Goal: Information Seeking & Learning: Compare options

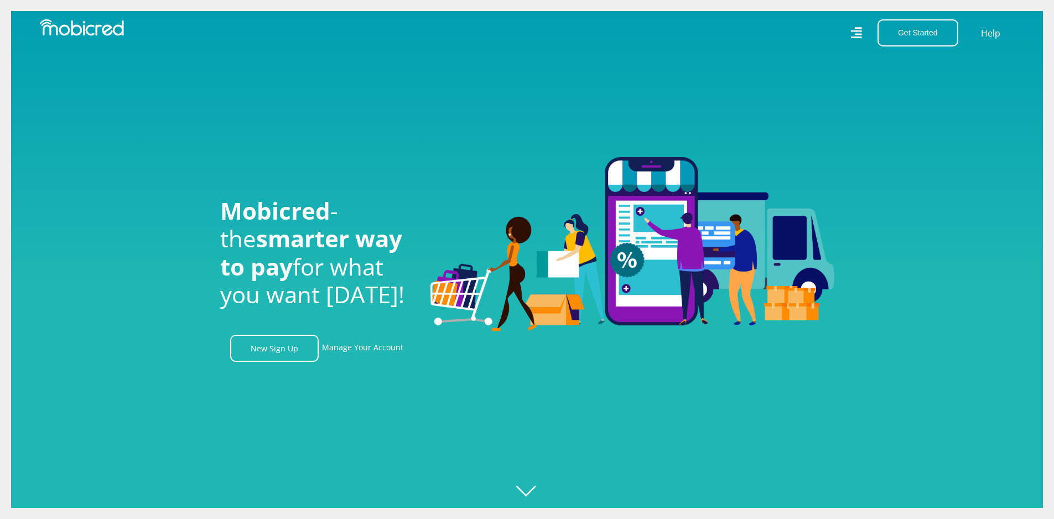
click at [366, 352] on link "Manage Your Account" at bounding box center [362, 348] width 81 height 27
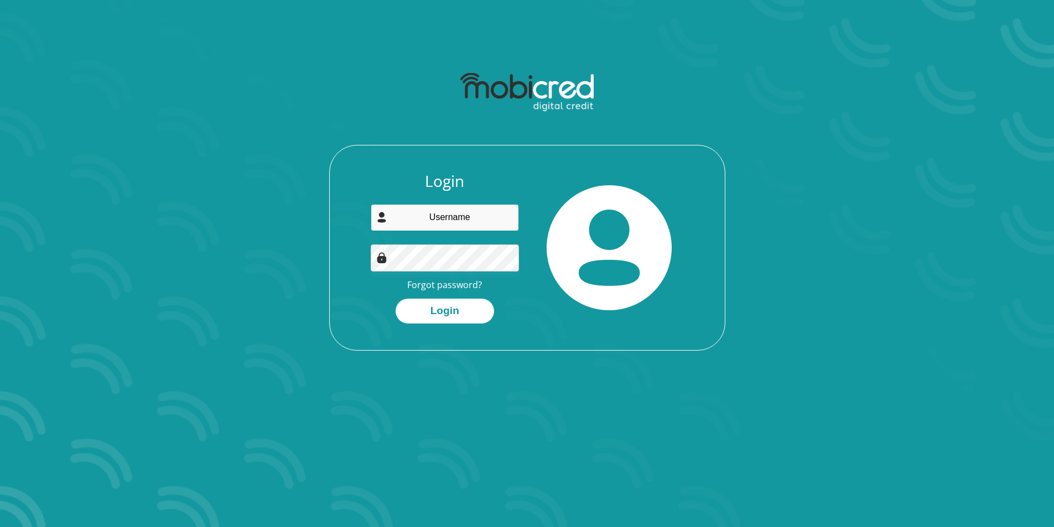
click at [455, 210] on input "email" at bounding box center [445, 217] width 148 height 27
type input "durandtp@yahoo.com"
click at [466, 309] on button "Login" at bounding box center [445, 311] width 98 height 25
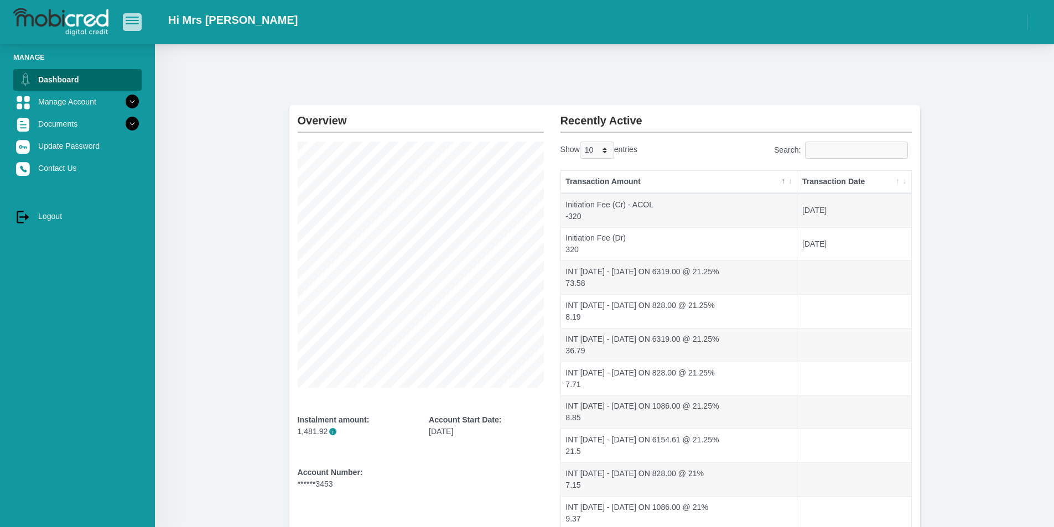
click at [127, 19] on span "button" at bounding box center [132, 21] width 13 height 8
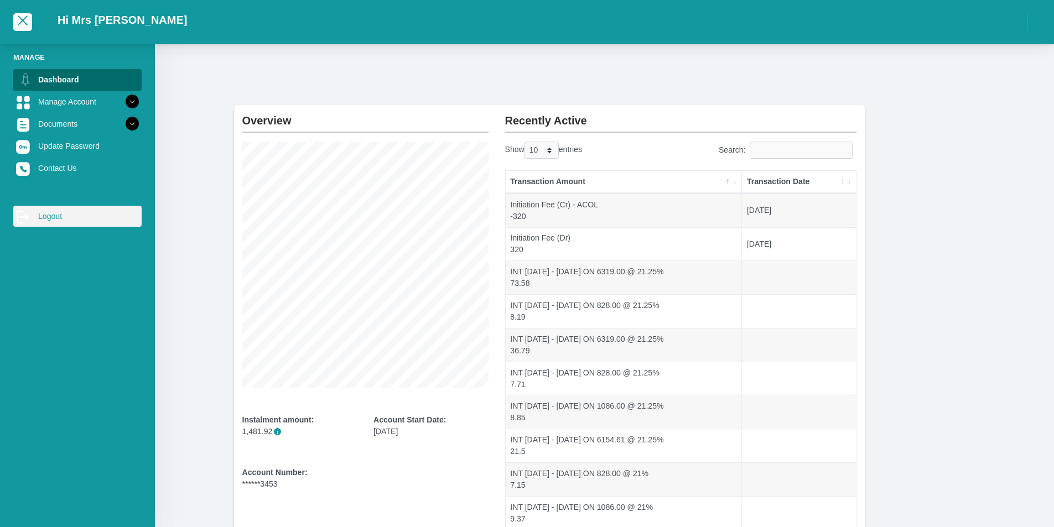
click at [44, 221] on link "log out Logout" at bounding box center [77, 216] width 128 height 21
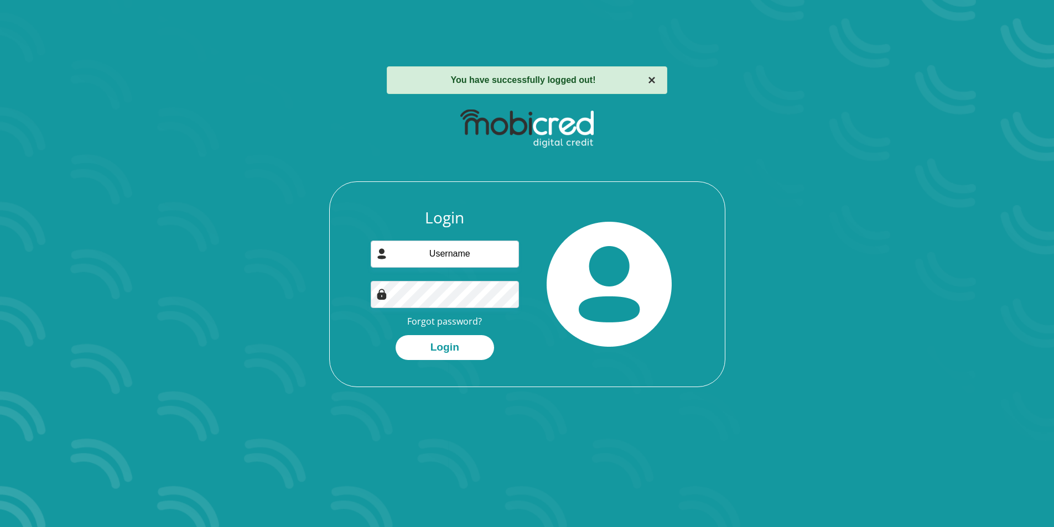
click at [654, 76] on button "×" at bounding box center [652, 80] width 8 height 13
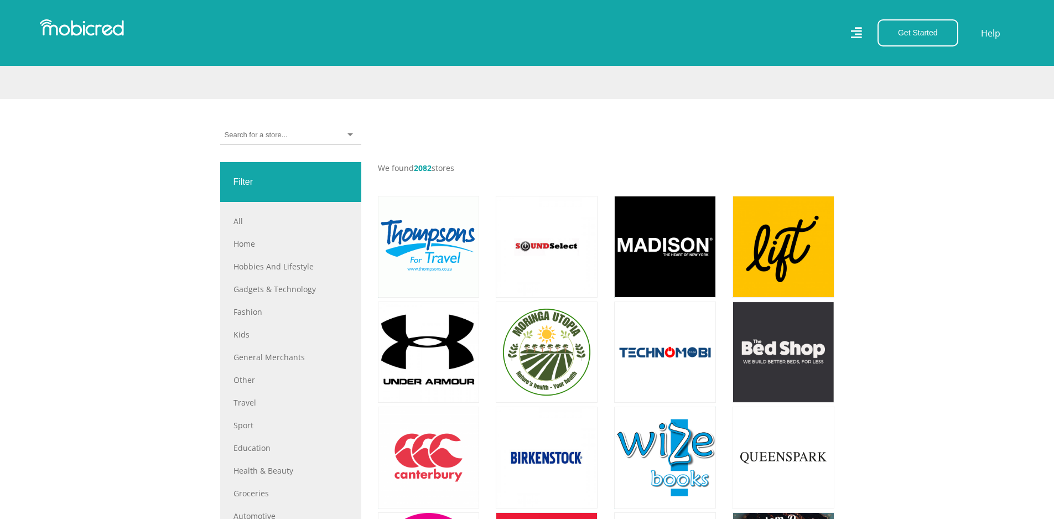
scroll to position [387, 0]
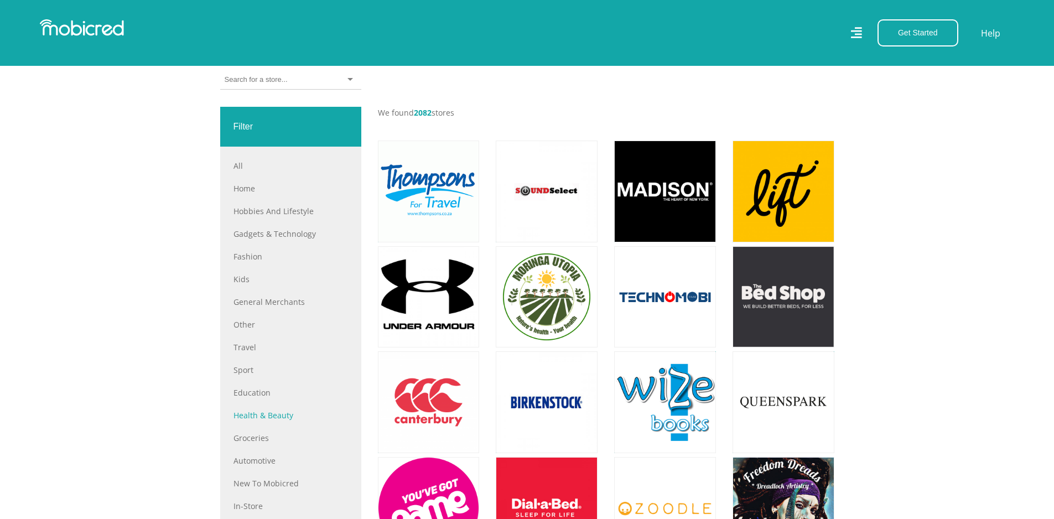
click at [282, 419] on link "Health & Beauty" at bounding box center [290, 415] width 115 height 12
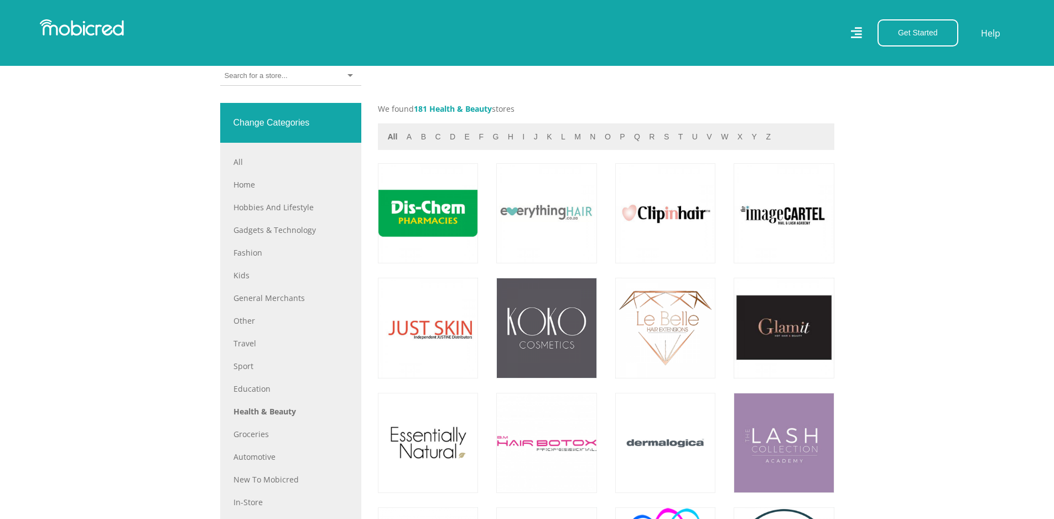
scroll to position [553, 0]
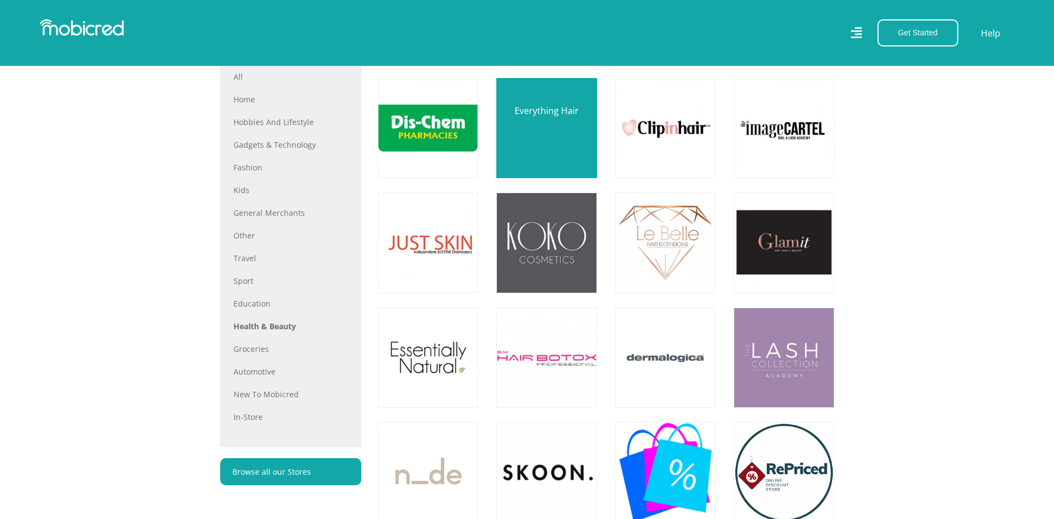
click at [553, 123] on link at bounding box center [546, 128] width 118 height 118
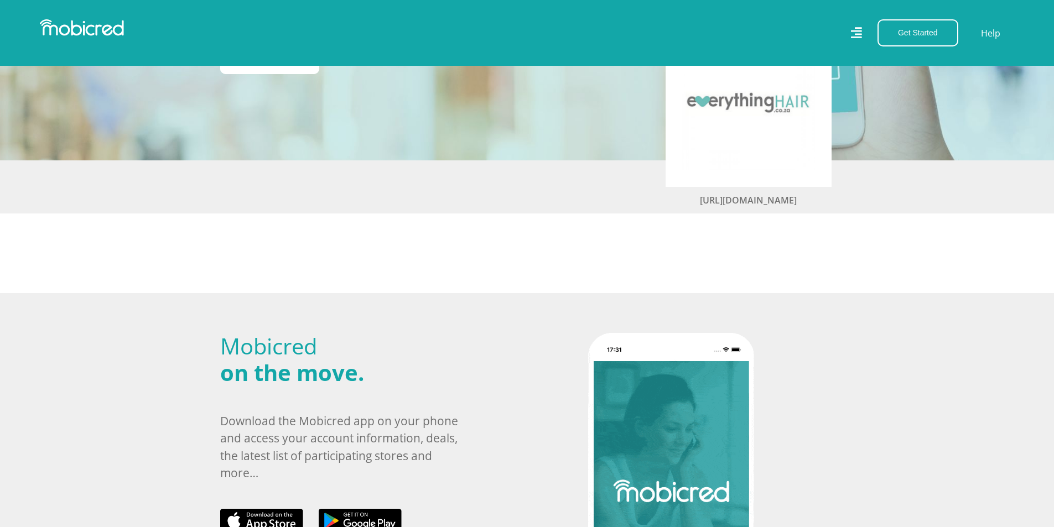
scroll to position [55, 0]
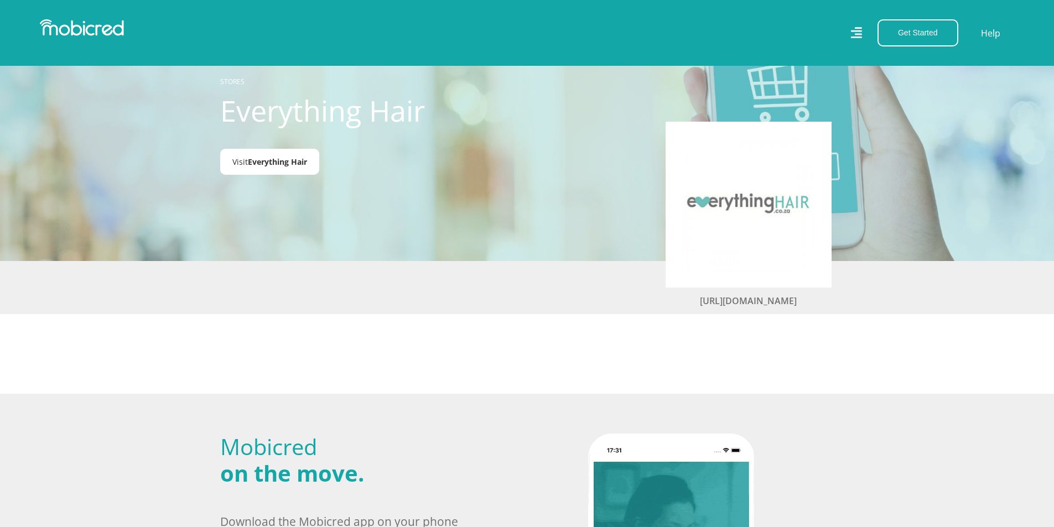
click at [272, 158] on span "Everything Hair" at bounding box center [277, 162] width 59 height 11
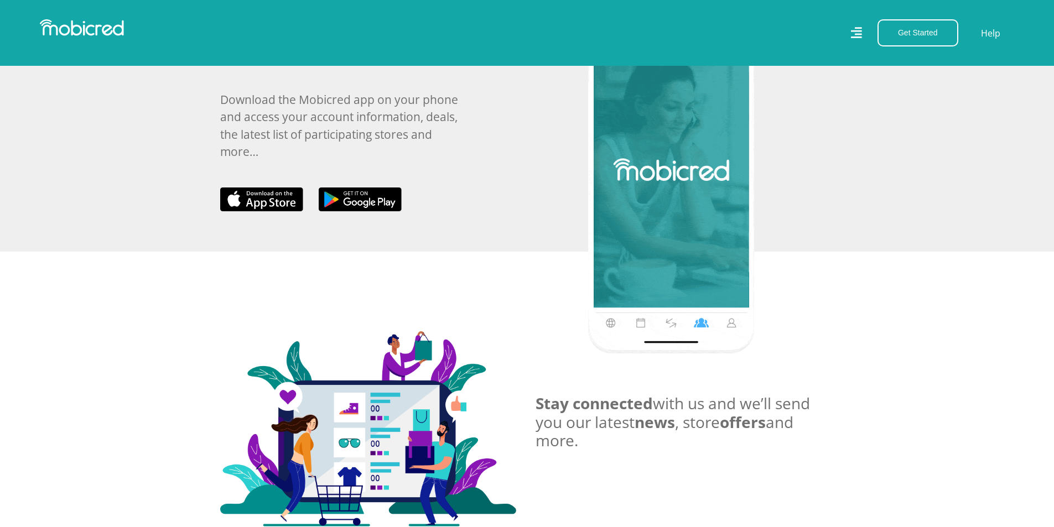
scroll to position [201, 0]
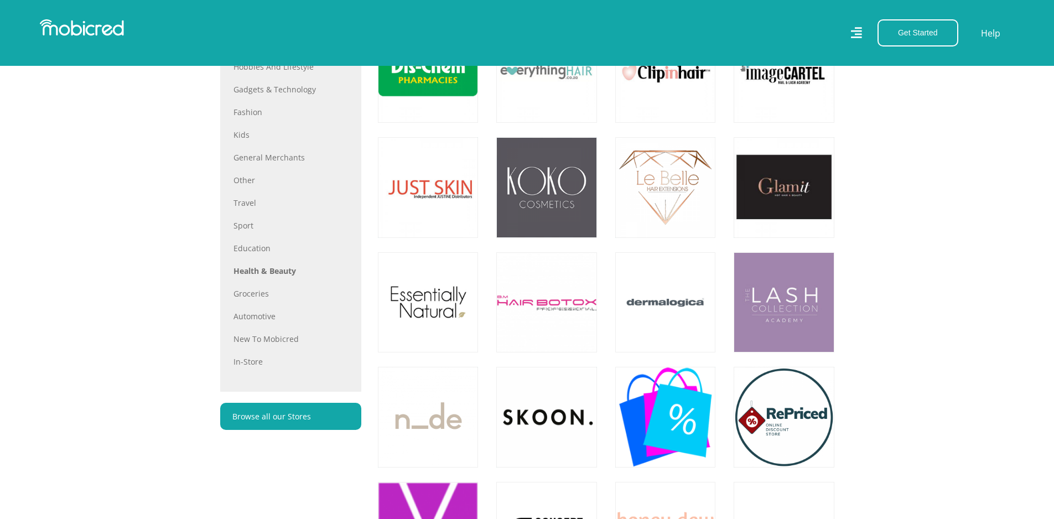
scroll to position [498, 0]
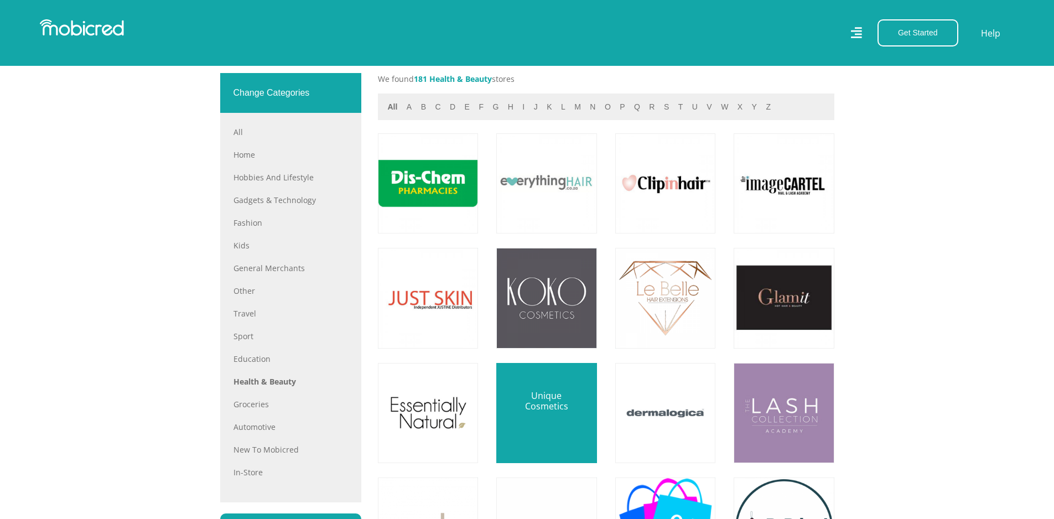
click at [551, 404] on link at bounding box center [546, 413] width 118 height 118
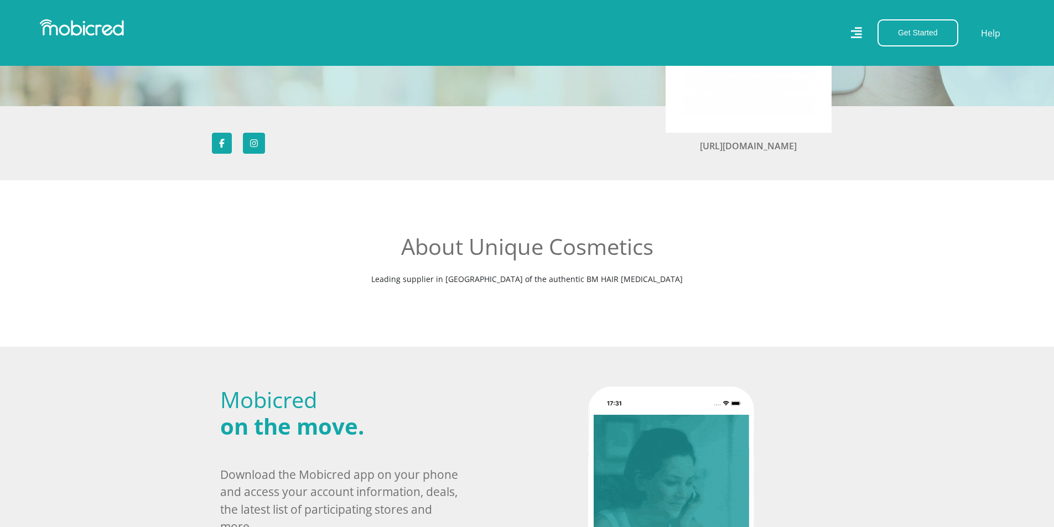
scroll to position [111, 0]
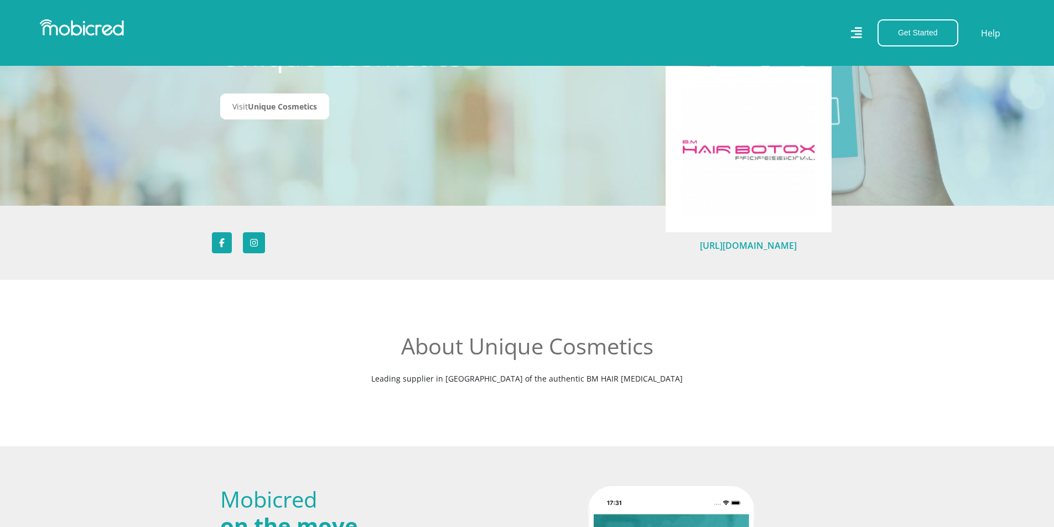
click at [780, 247] on link "[URL][DOMAIN_NAME]" at bounding box center [748, 246] width 97 height 12
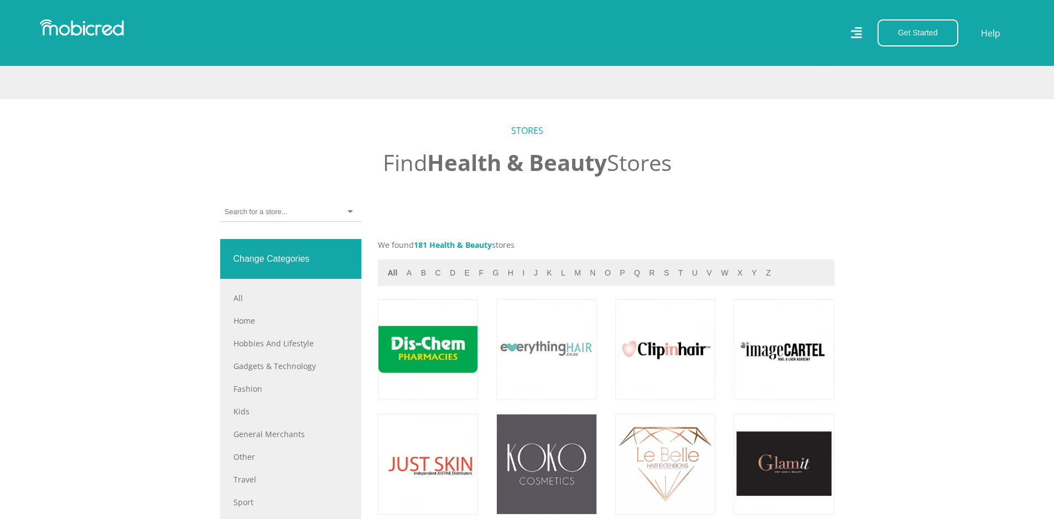
scroll to position [664, 0]
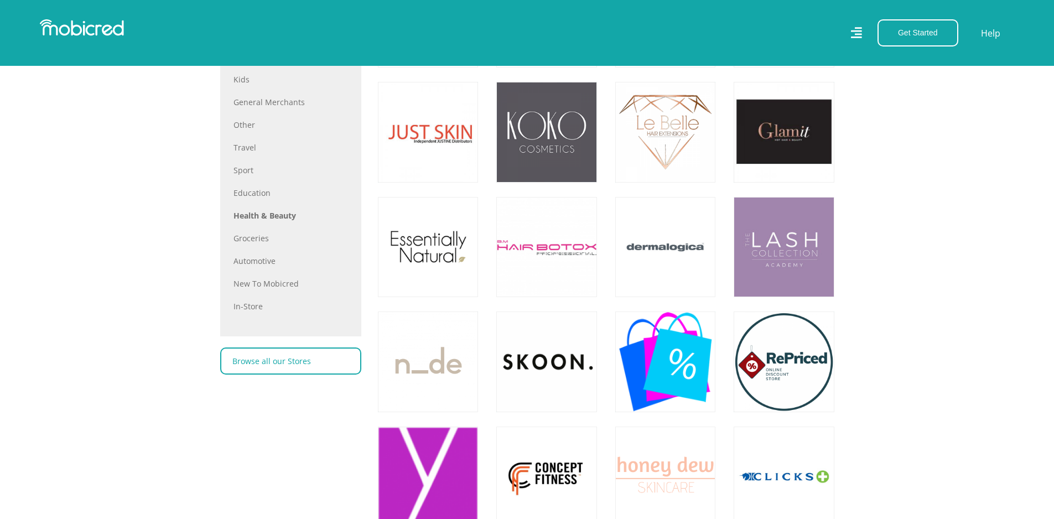
click at [293, 367] on link "Browse all our Stores" at bounding box center [290, 360] width 141 height 27
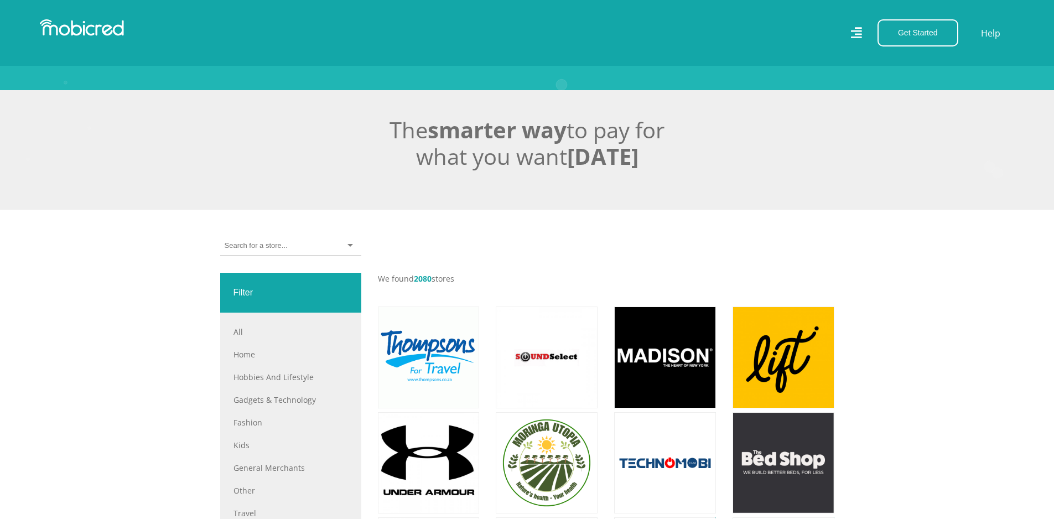
scroll to position [387, 0]
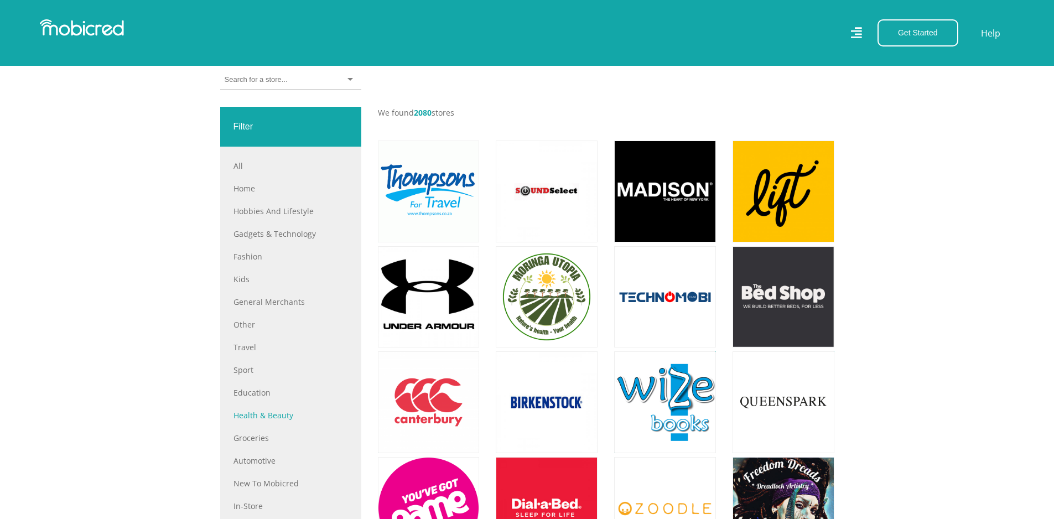
click at [272, 421] on link "Health & Beauty" at bounding box center [290, 415] width 115 height 12
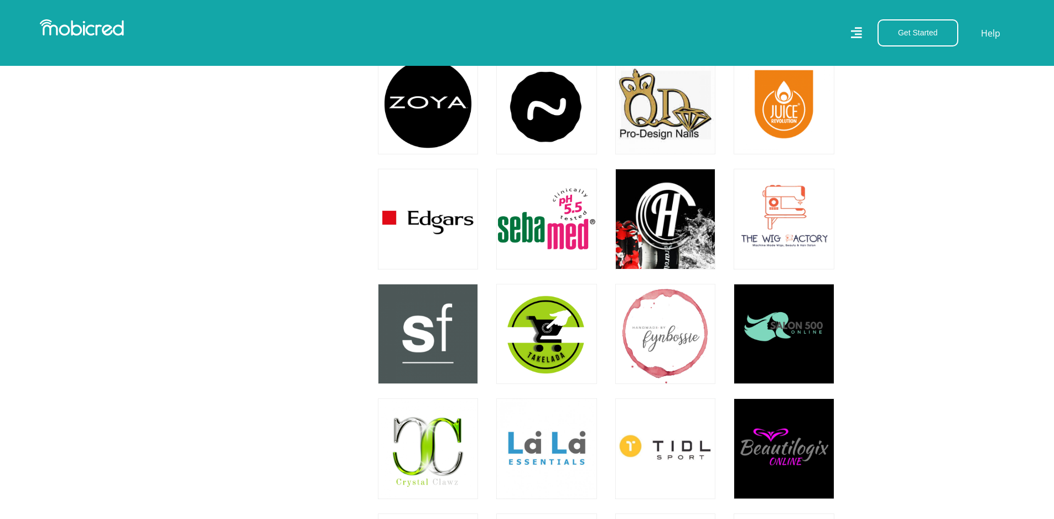
scroll to position [1272, 0]
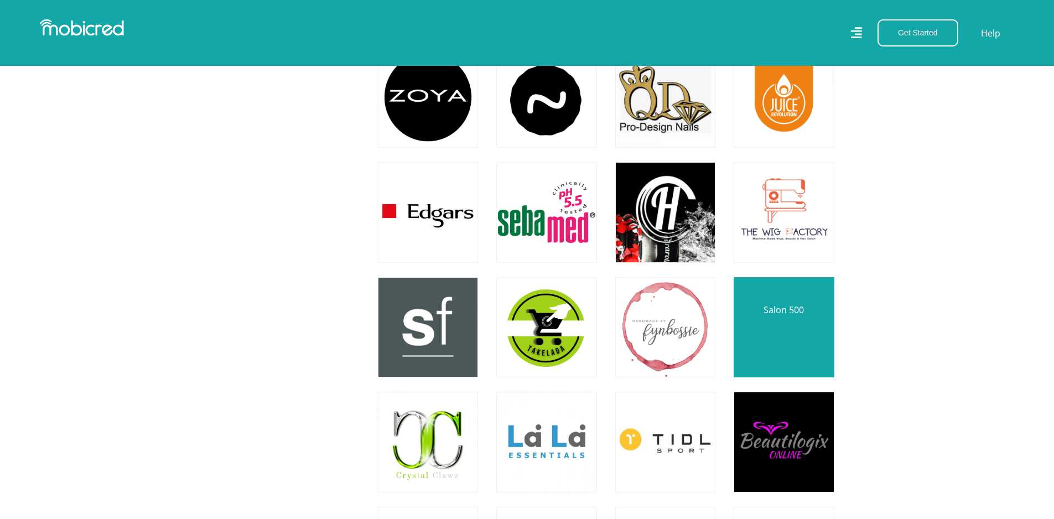
click at [786, 329] on link at bounding box center [784, 327] width 118 height 118
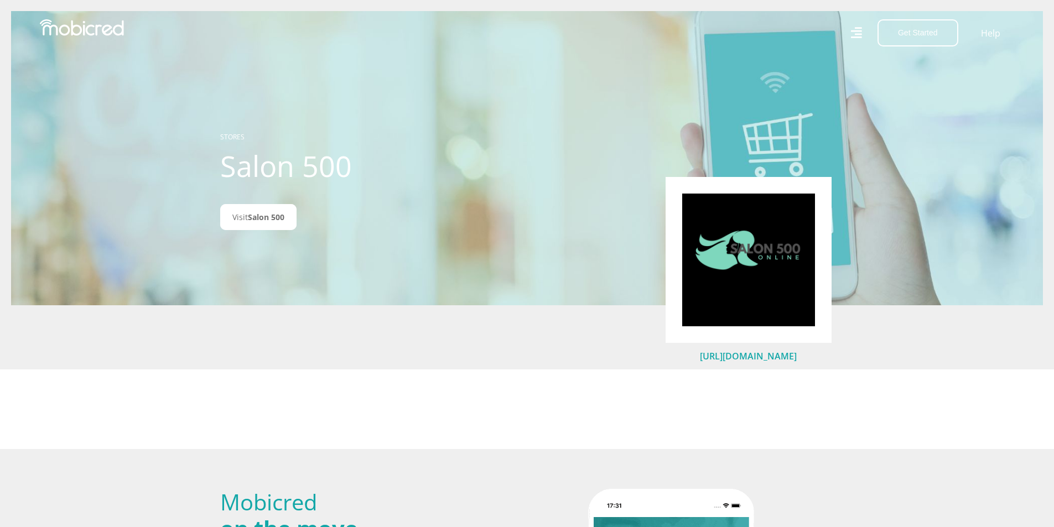
click at [727, 360] on link "https://salon500.co.za/" at bounding box center [748, 356] width 97 height 12
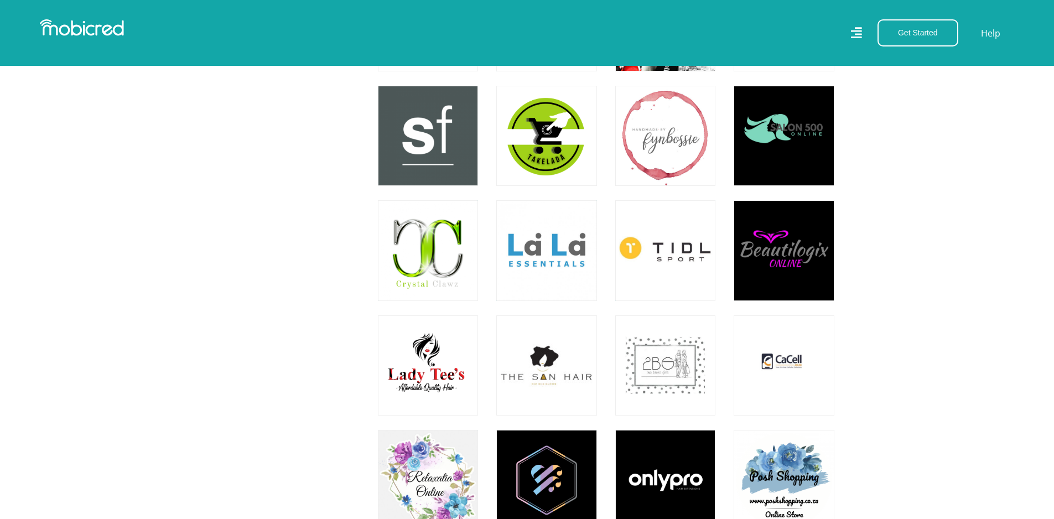
scroll to position [1494, 0]
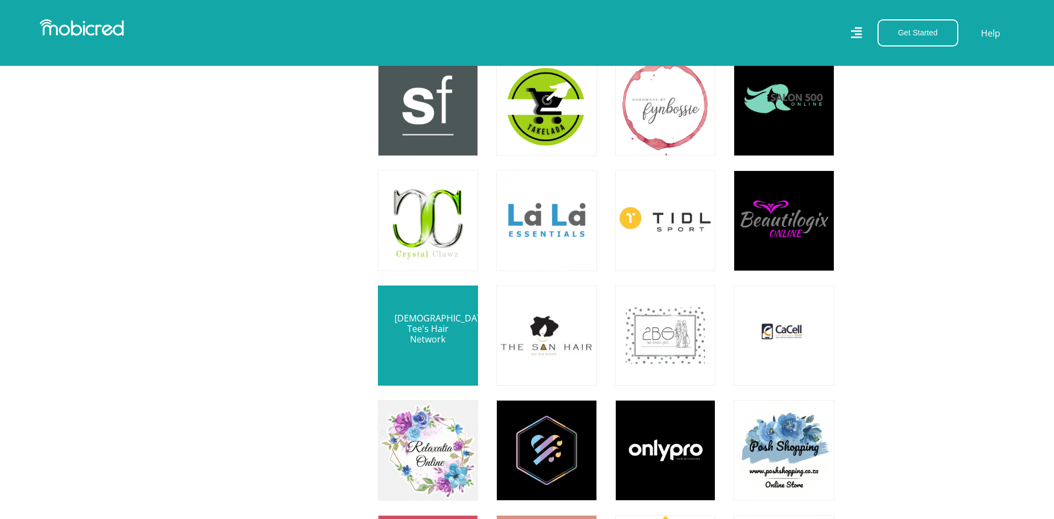
click at [418, 329] on link at bounding box center [428, 336] width 118 height 118
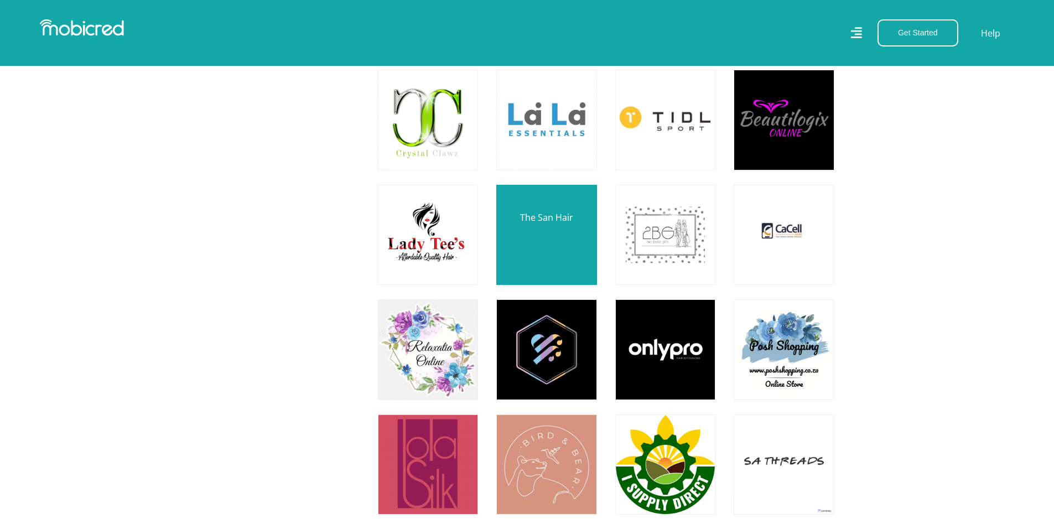
scroll to position [1715, 0]
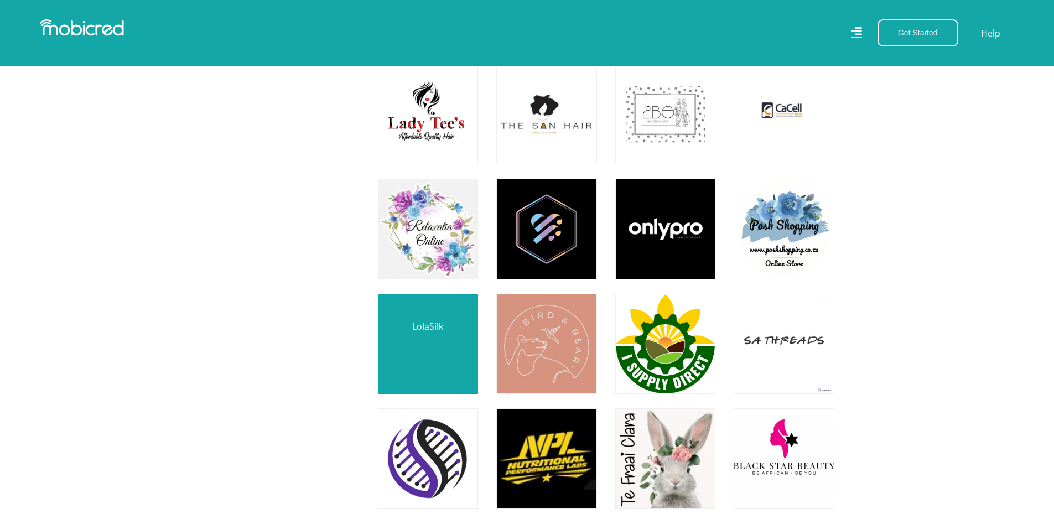
click at [420, 326] on link at bounding box center [428, 344] width 118 height 118
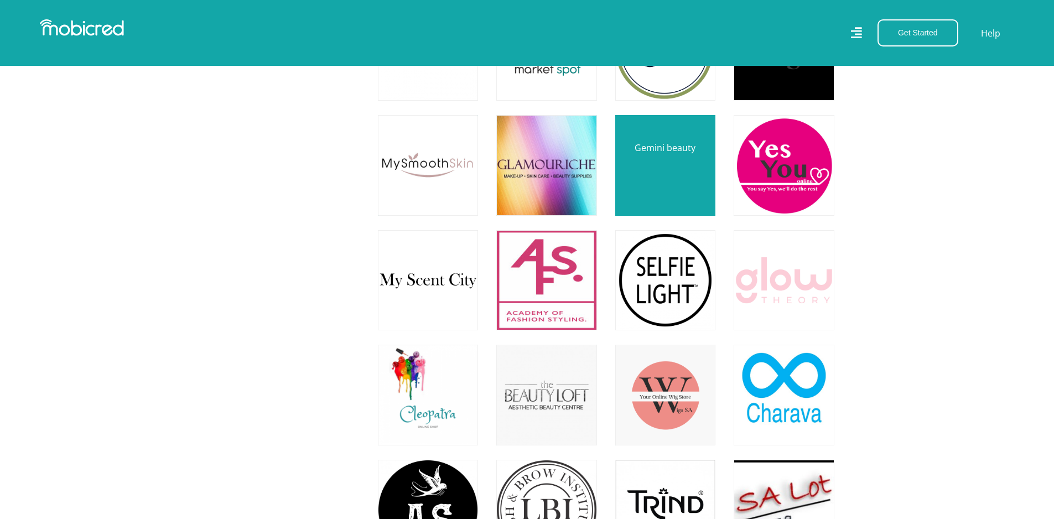
scroll to position [2711, 0]
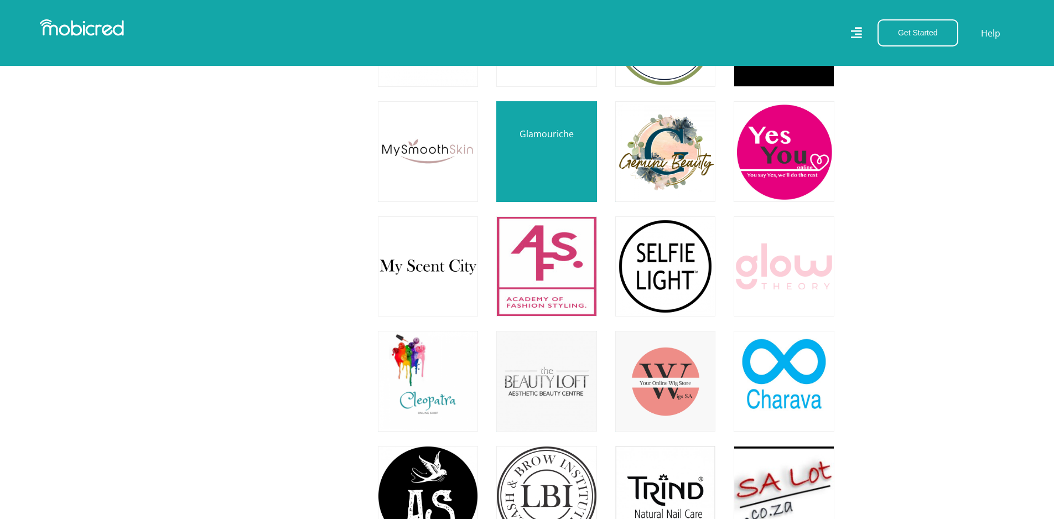
click at [539, 139] on link at bounding box center [546, 152] width 118 height 118
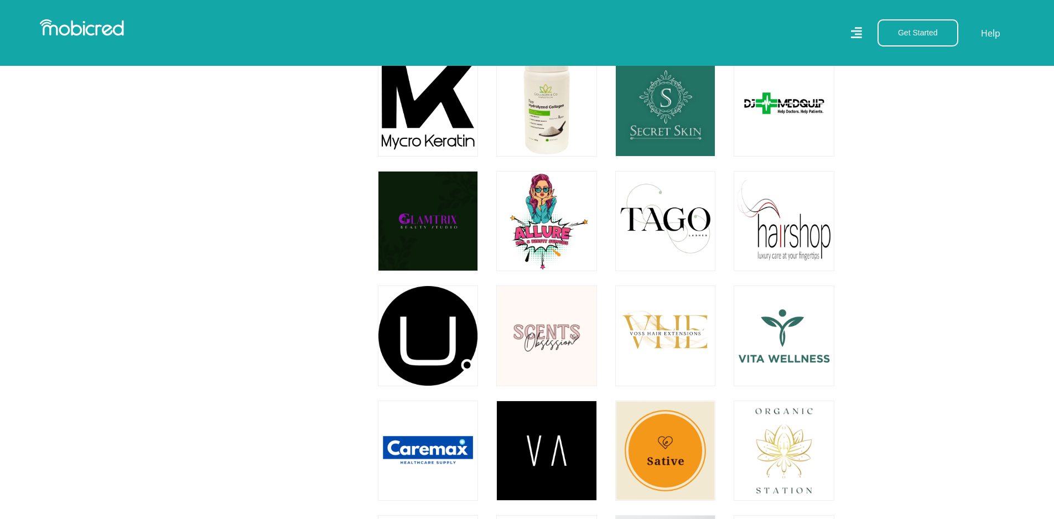
scroll to position [5090, 0]
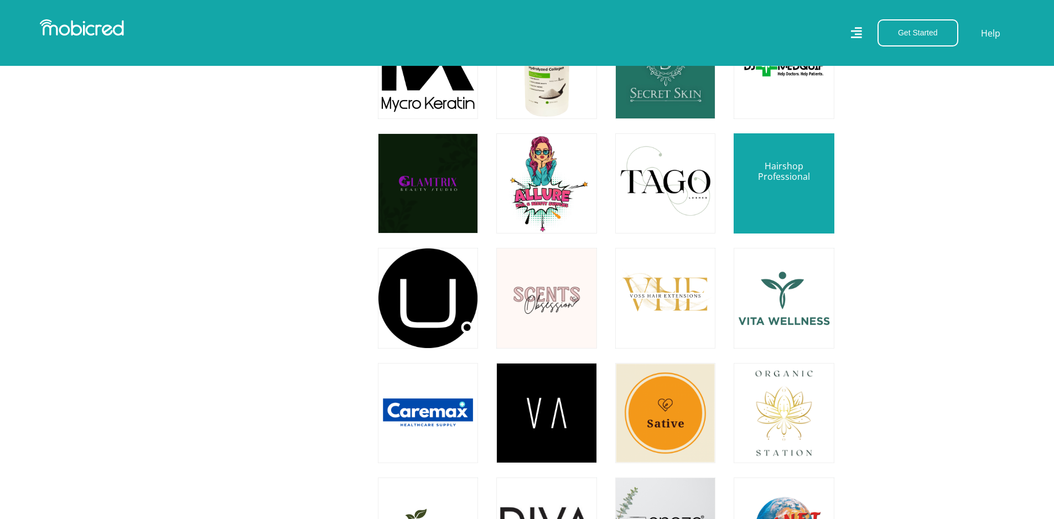
click at [783, 180] on link at bounding box center [784, 183] width 118 height 118
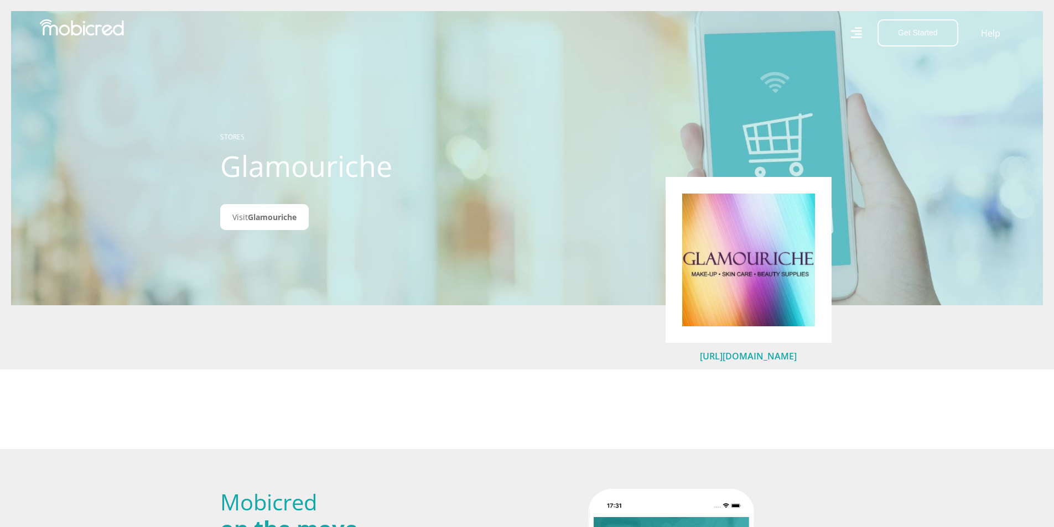
click at [741, 356] on link "https://glamouriche.co.za" at bounding box center [748, 356] width 97 height 12
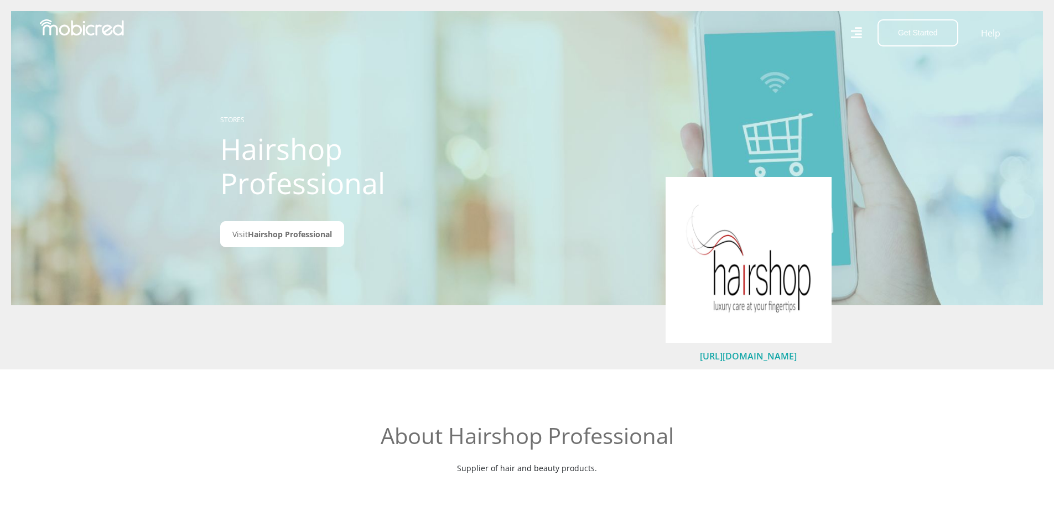
click at [751, 361] on link "[URL][DOMAIN_NAME]" at bounding box center [748, 356] width 97 height 12
